Goal: Task Accomplishment & Management: Manage account settings

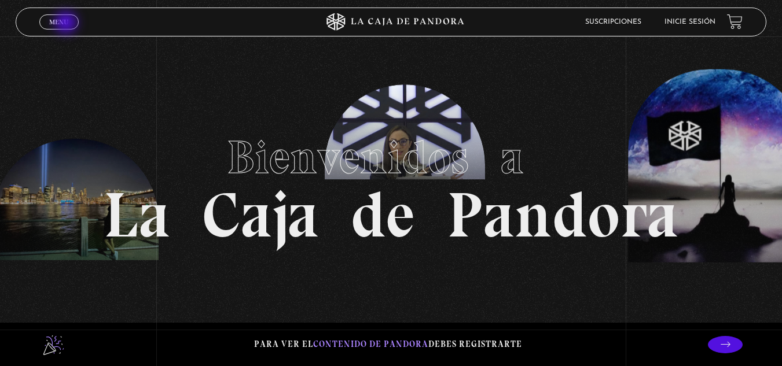
click at [67, 24] on span "Menu" at bounding box center [58, 22] width 19 height 7
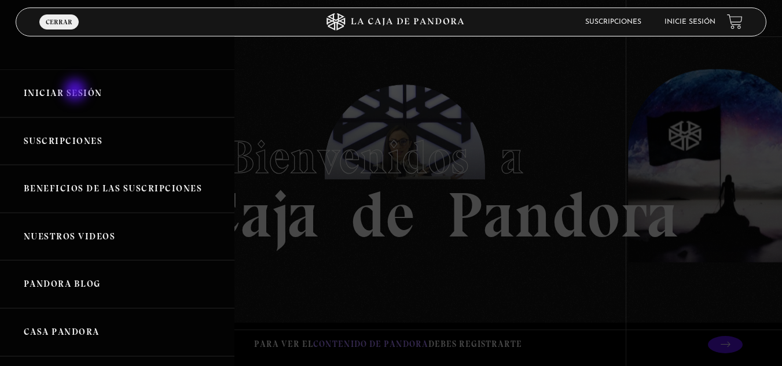
click at [76, 91] on link "Iniciar Sesión" at bounding box center [117, 93] width 234 height 48
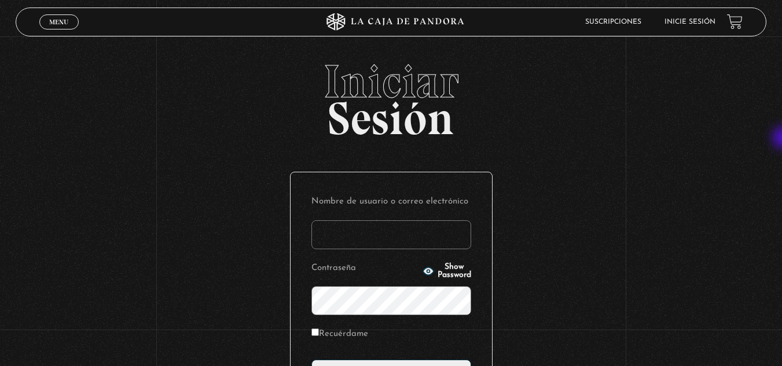
type input "Kristel"
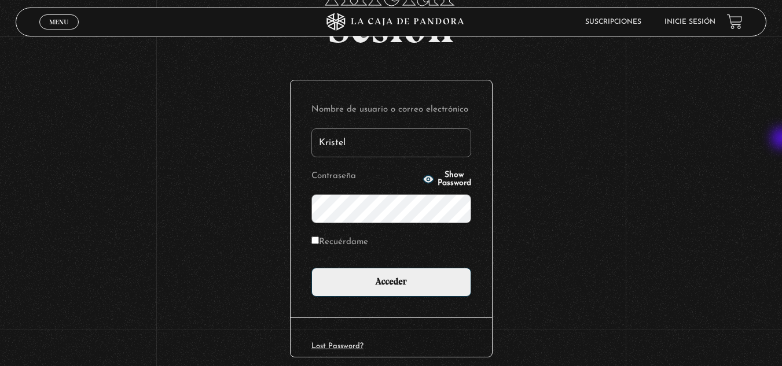
scroll to position [95, 0]
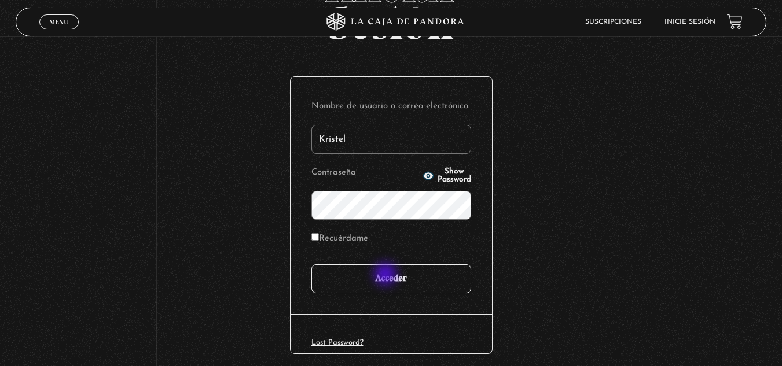
click at [387, 275] on input "Acceder" at bounding box center [391, 278] width 160 height 29
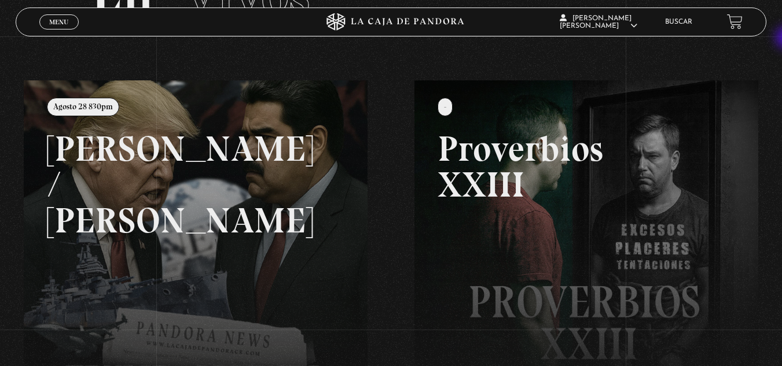
scroll to position [102, 0]
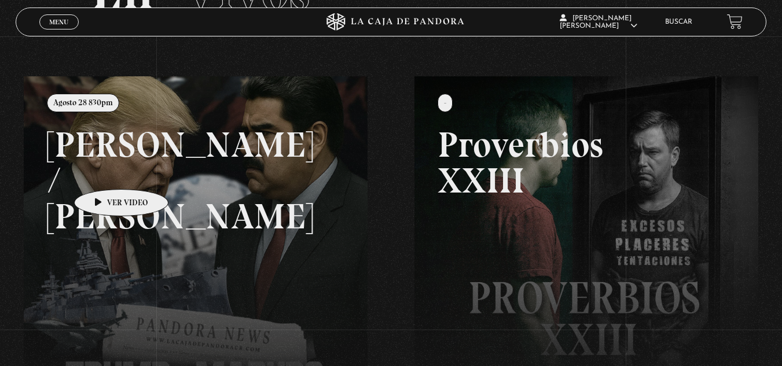
click at [104, 171] on link at bounding box center [415, 259] width 782 height 366
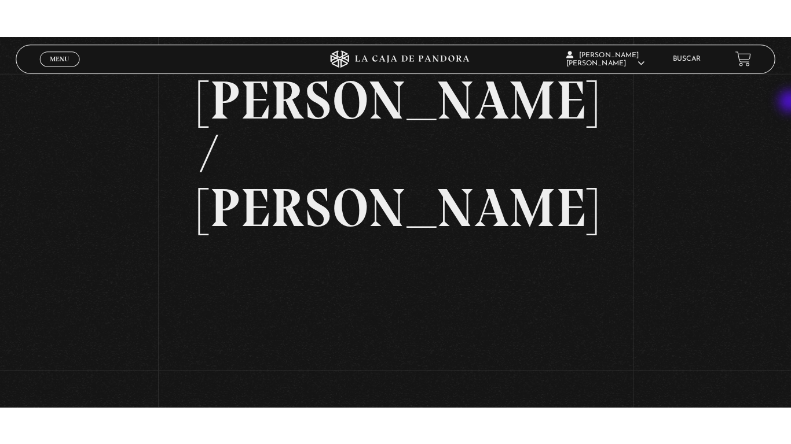
scroll to position [59, 0]
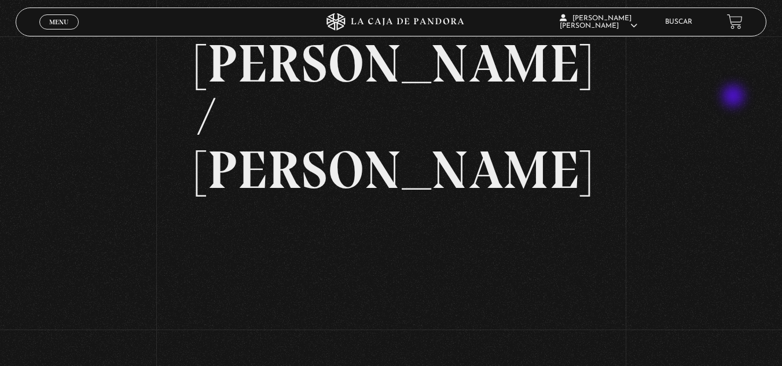
click at [734, 97] on div "Volver Agosto 28 830pm Trump / Maduro" at bounding box center [391, 216] width 782 height 479
click at [696, 93] on div "Volver Agosto 28 830pm Trump / Maduro" at bounding box center [391, 216] width 782 height 479
